Goal: Navigation & Orientation: Understand site structure

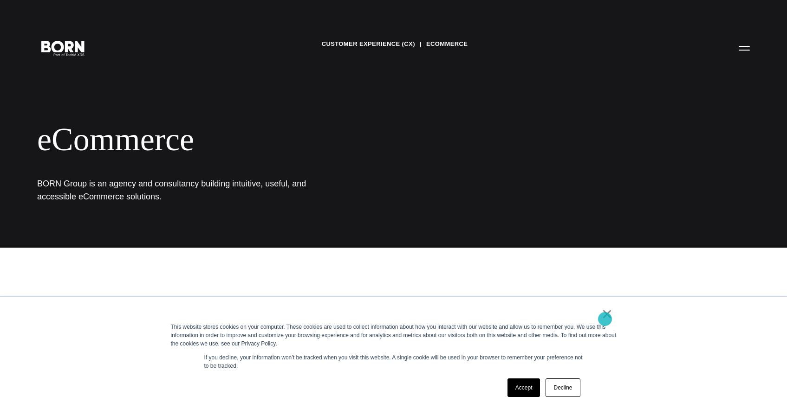
click at [605, 318] on link "×" at bounding box center [607, 314] width 11 height 8
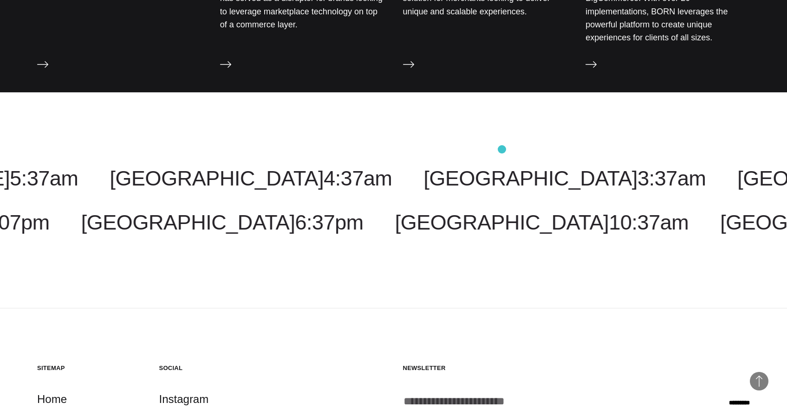
scroll to position [1405, 0]
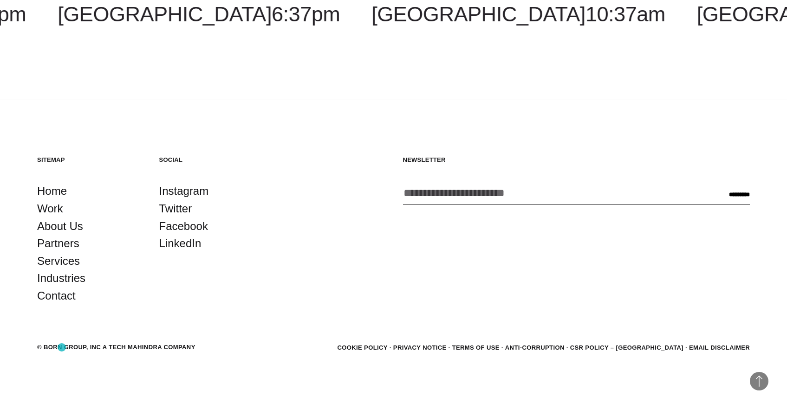
click at [62, 348] on div "© BORN GROUP, INC A Tech Mahindra Company" at bounding box center [116, 347] width 158 height 9
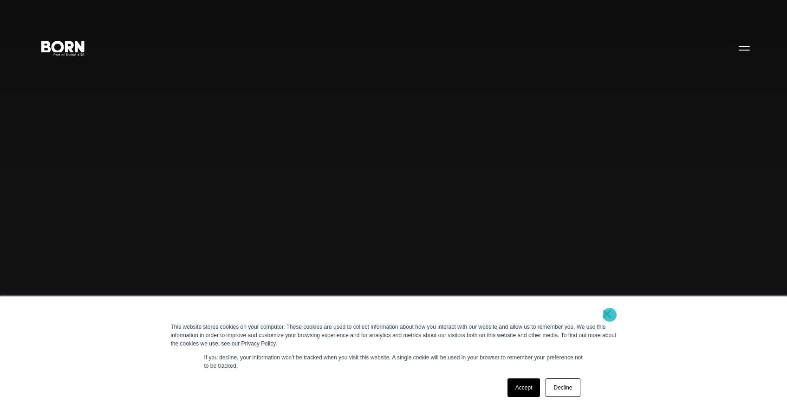
click at [610, 315] on link "×" at bounding box center [607, 314] width 11 height 8
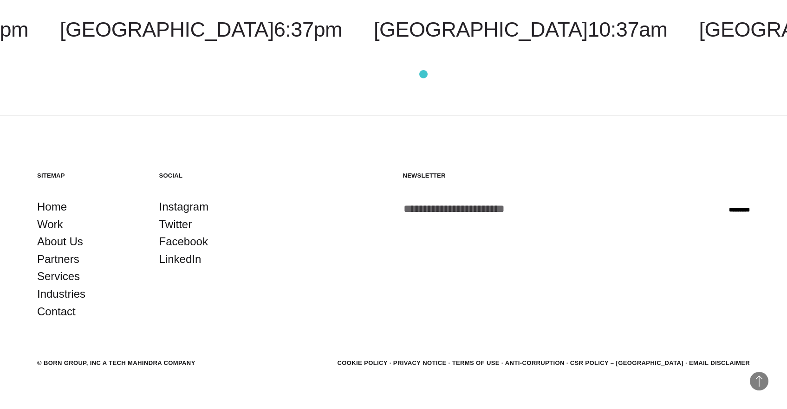
scroll to position [2858, 0]
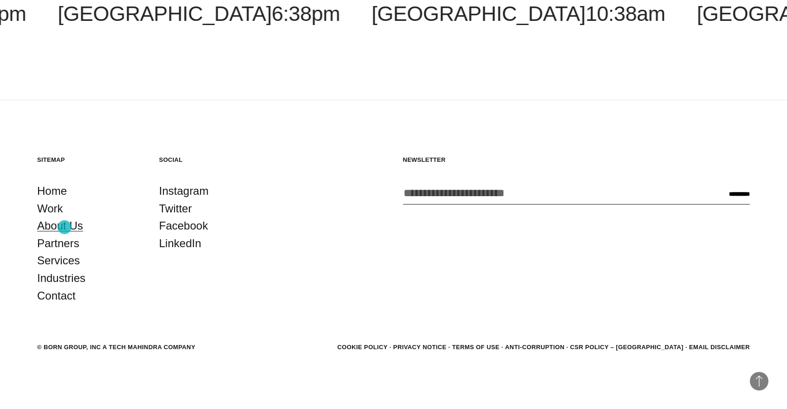
click at [65, 227] on link "About Us" at bounding box center [60, 226] width 46 height 18
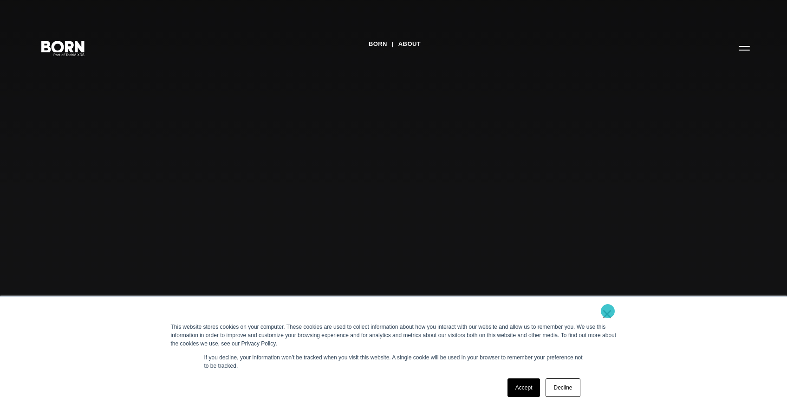
click at [608, 312] on link "×" at bounding box center [607, 314] width 11 height 8
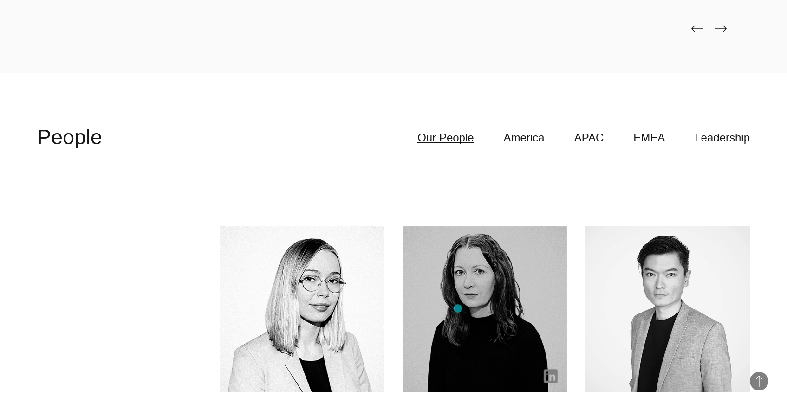
scroll to position [2609, 0]
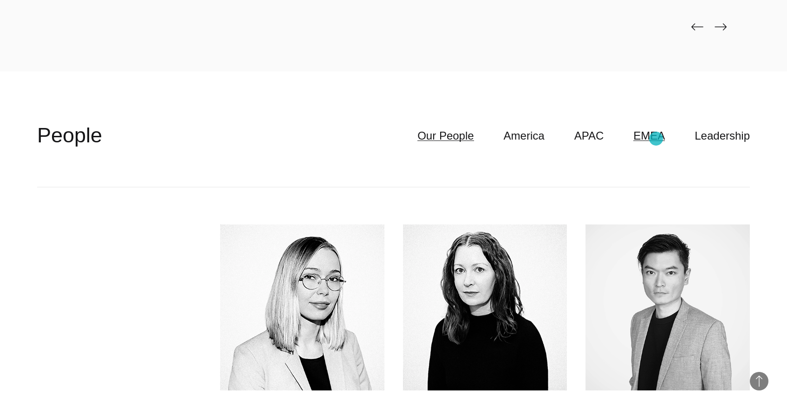
click at [656, 139] on link "EMEA" at bounding box center [649, 136] width 32 height 18
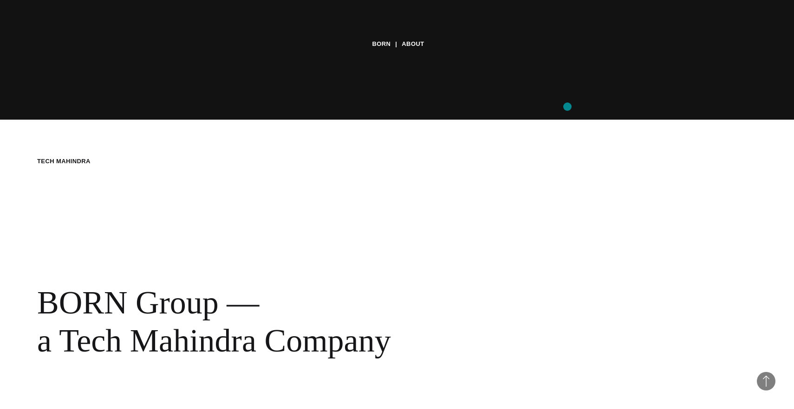
scroll to position [0, 0]
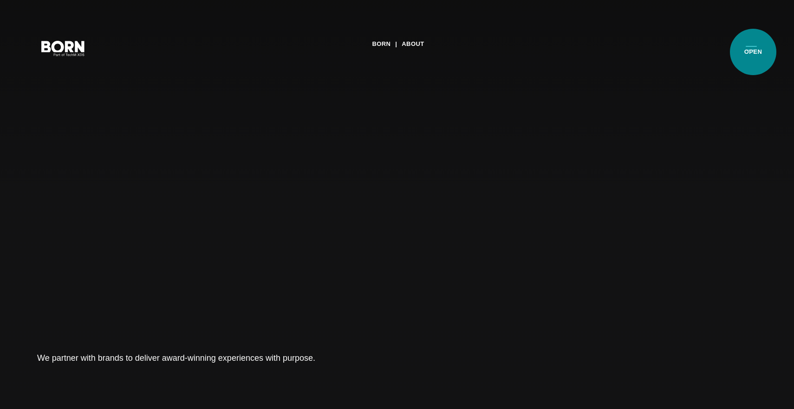
click at [753, 52] on button "Primary Menu" at bounding box center [751, 47] width 22 height 19
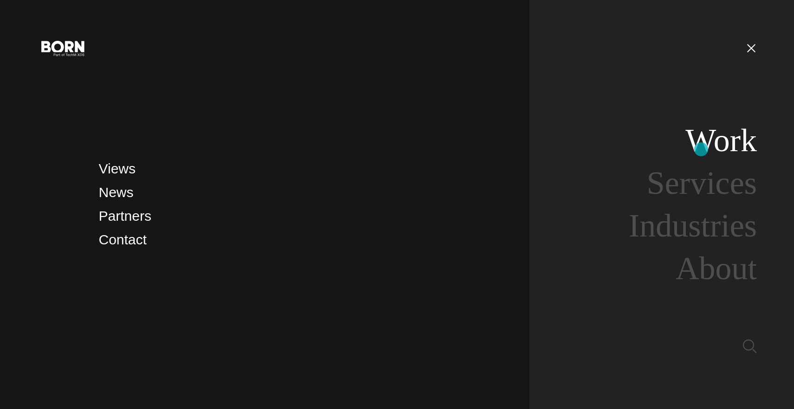
click at [701, 149] on link "Work" at bounding box center [720, 141] width 71 height 36
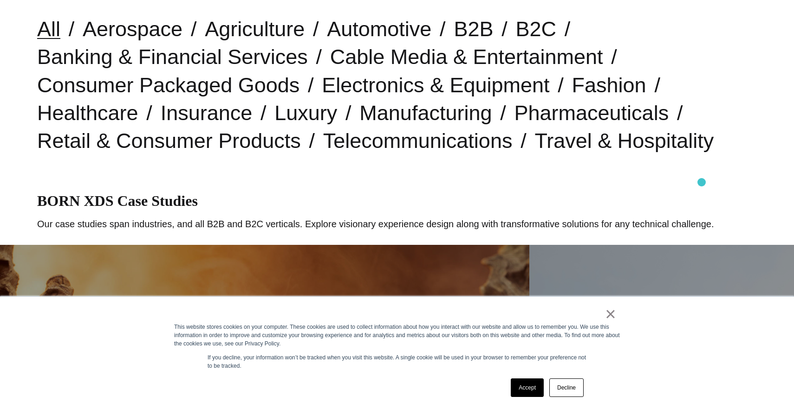
scroll to position [271, 0]
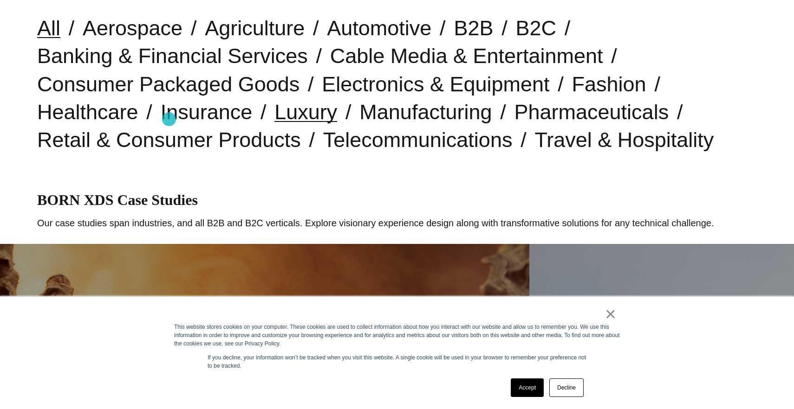
click at [274, 119] on link "Luxury" at bounding box center [305, 112] width 63 height 24
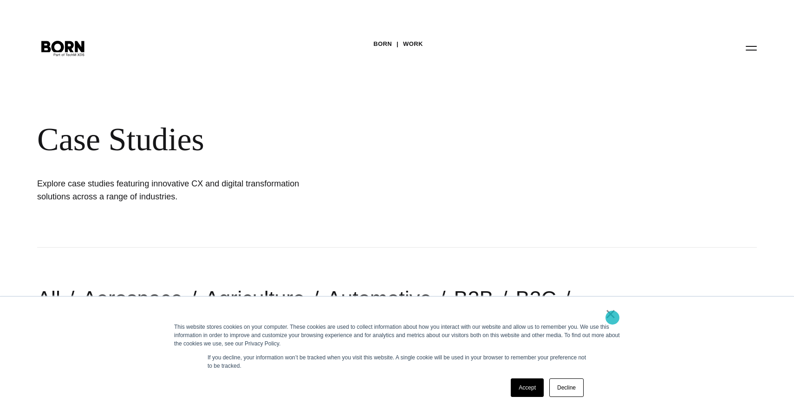
click at [612, 318] on link "×" at bounding box center [610, 314] width 11 height 8
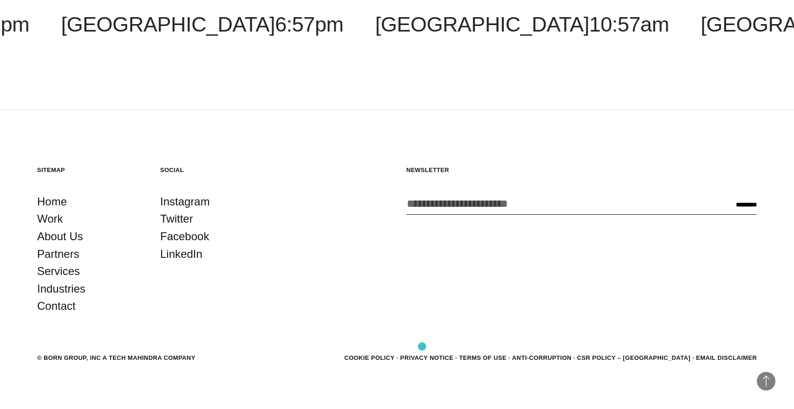
scroll to position [1479, 0]
